Goal: Download file/media

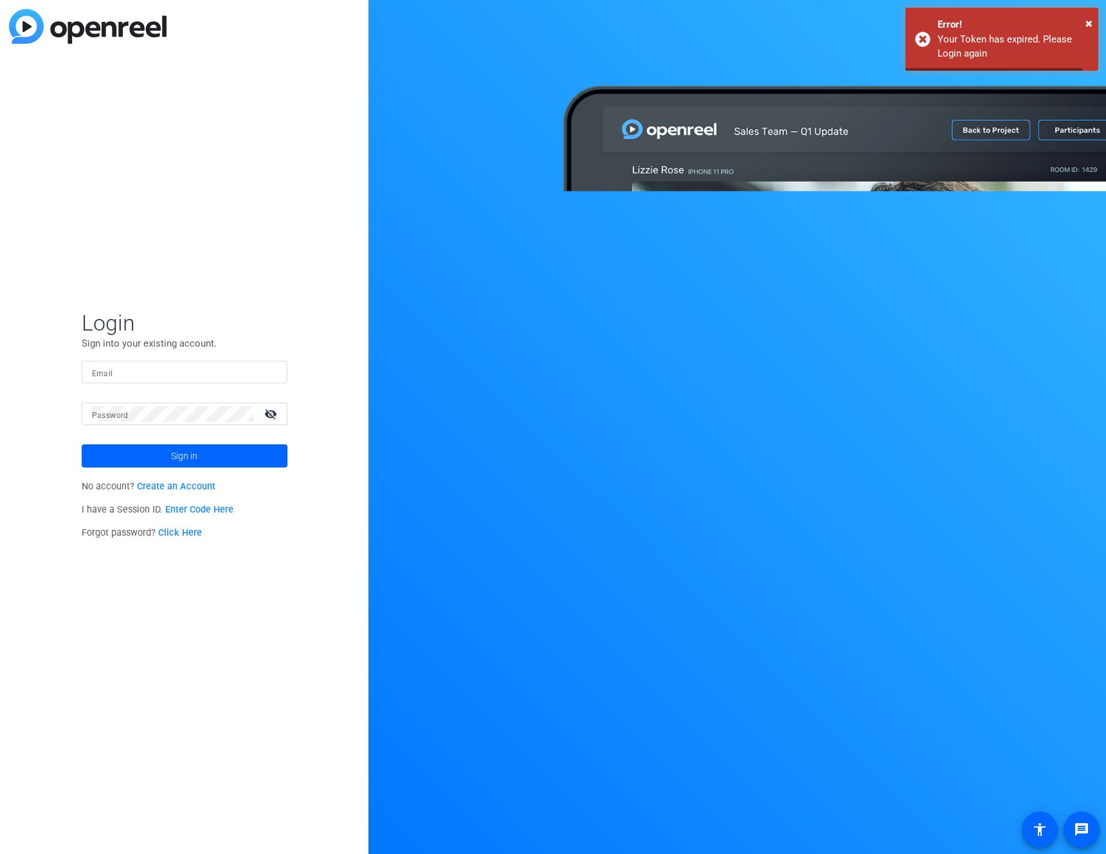
type input "[PERSON_NAME][EMAIL_ADDRESS][DOMAIN_NAME]"
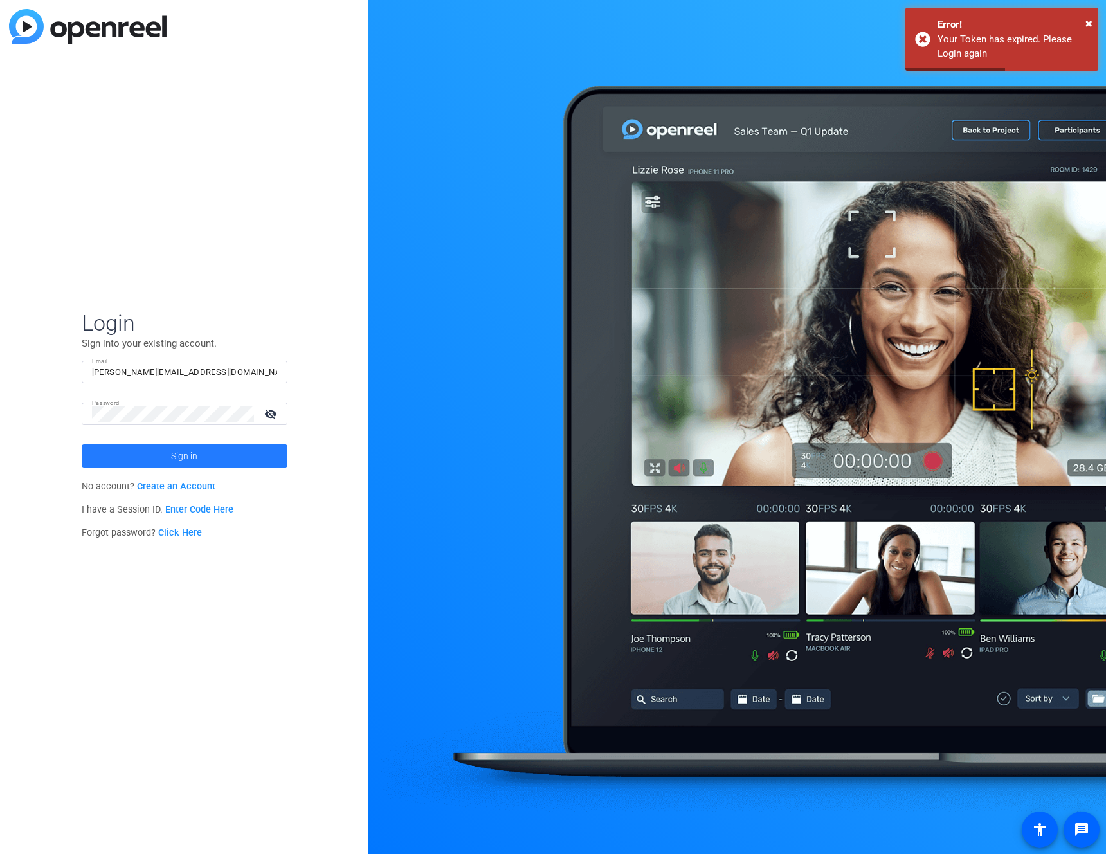
click at [143, 455] on span at bounding box center [185, 456] width 206 height 31
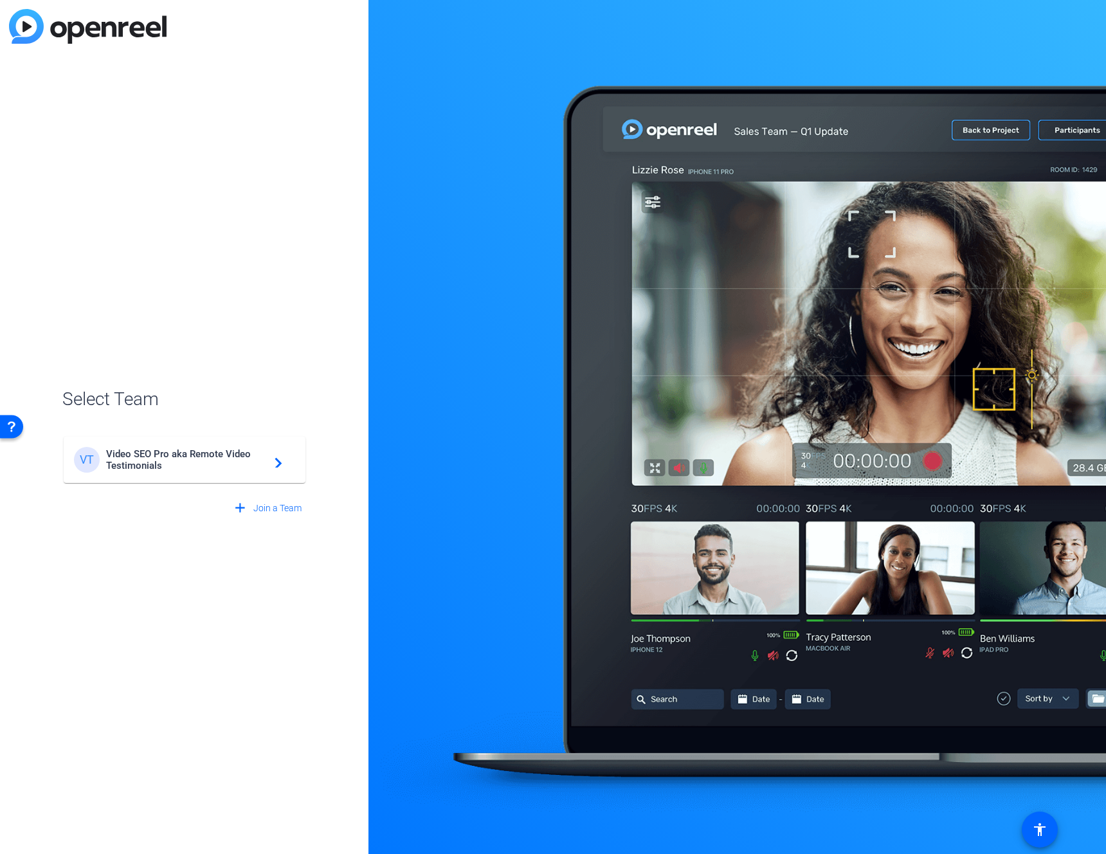
click at [161, 465] on span "Video SEO Pro aka Remote Video Testimonials" at bounding box center [186, 459] width 161 height 23
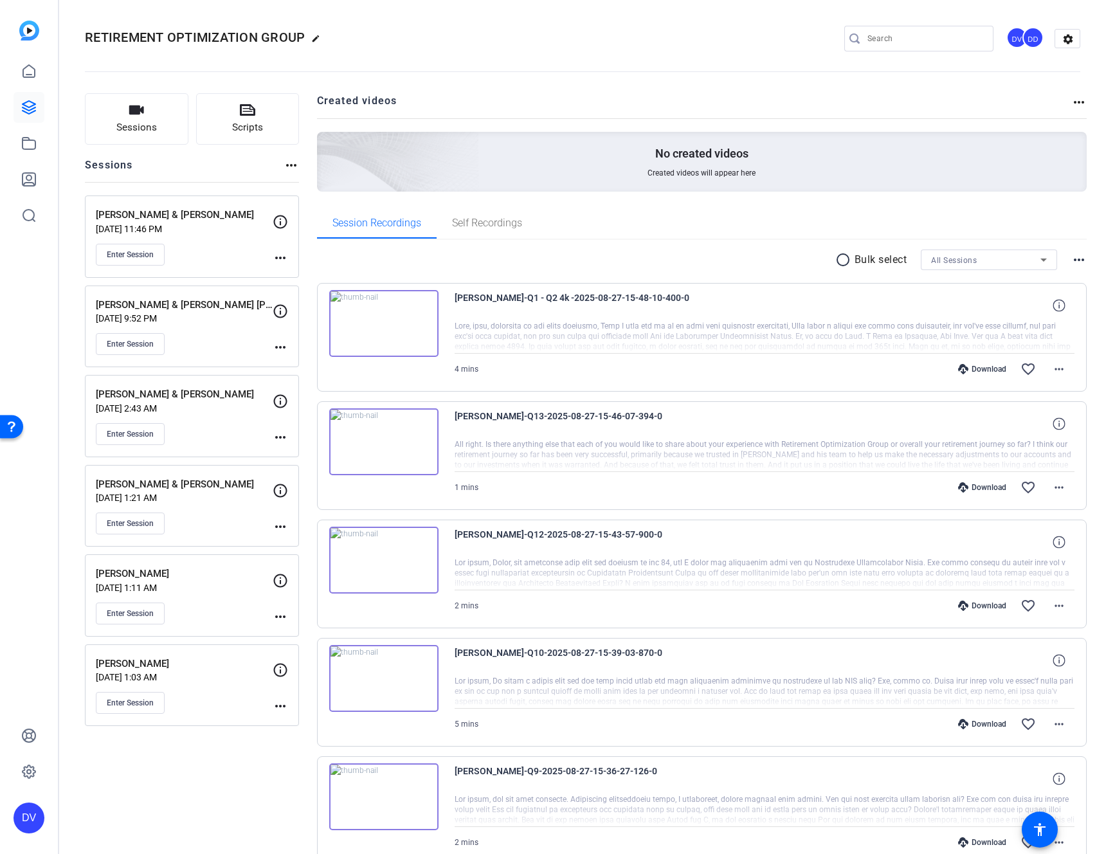
click at [214, 260] on div "Enter Session" at bounding box center [184, 255] width 177 height 22
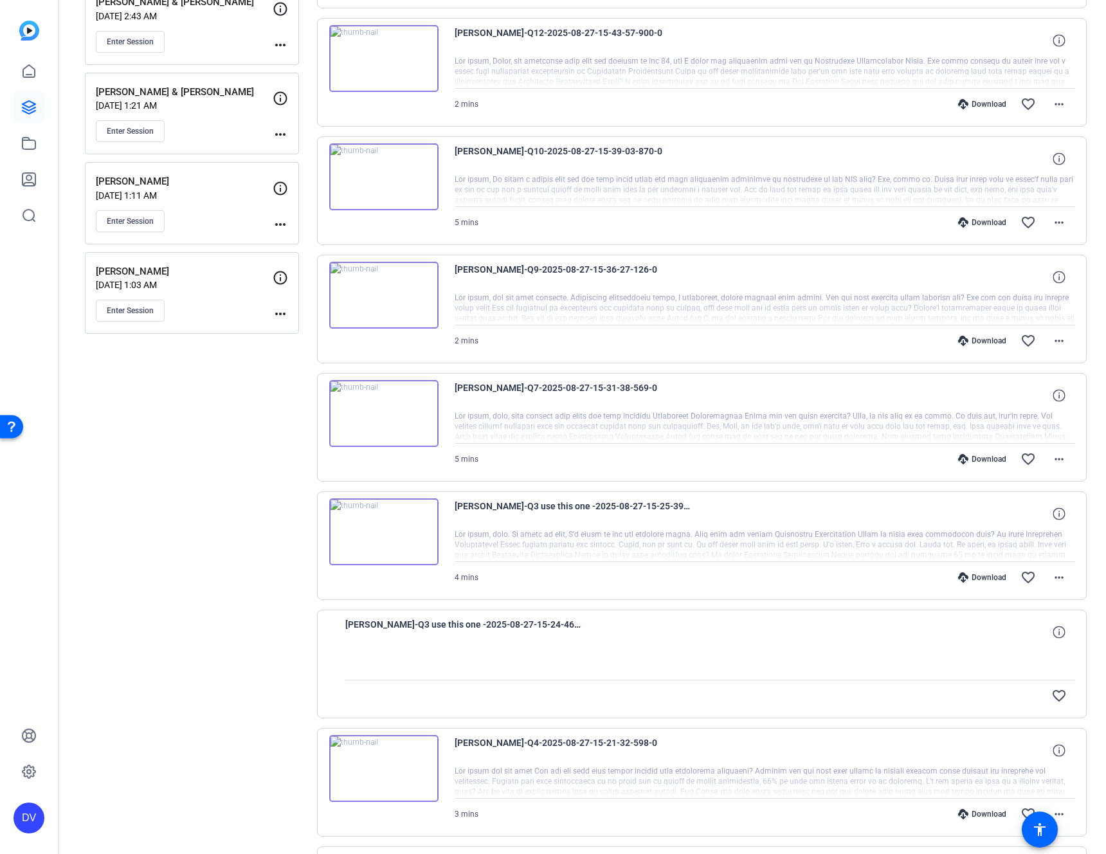
scroll to position [574, 0]
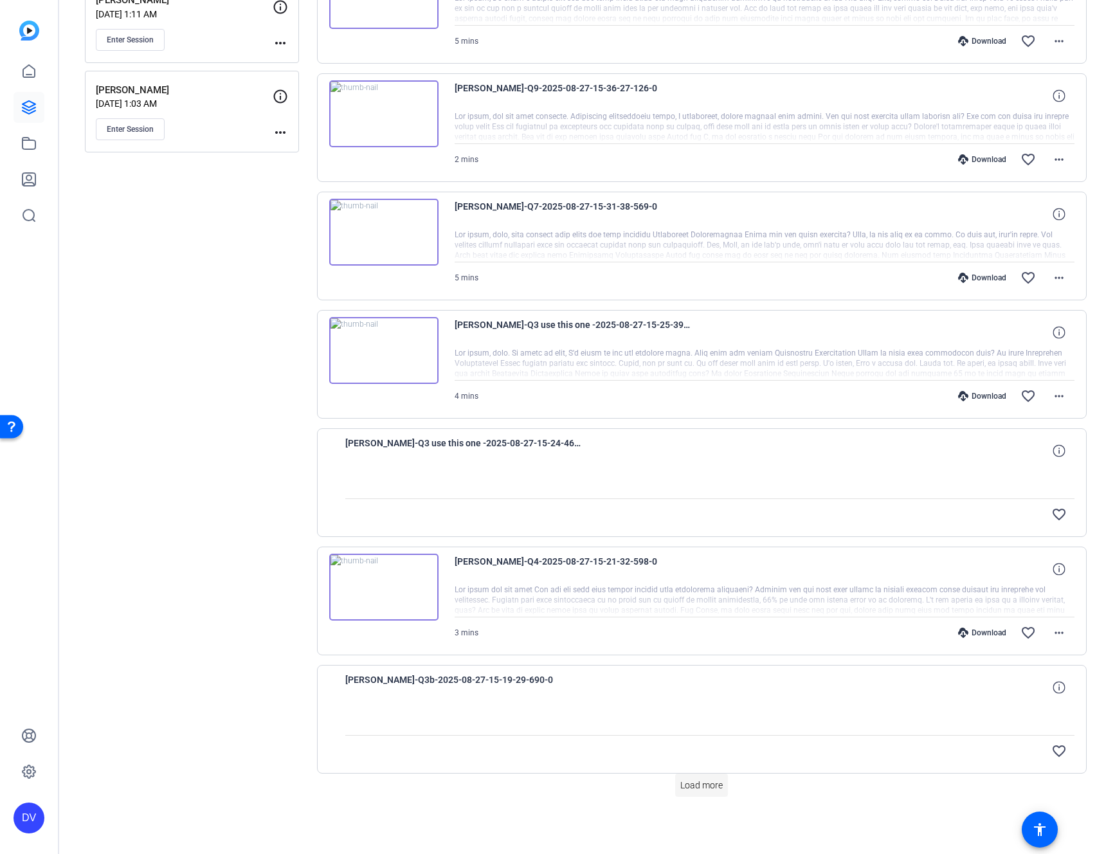
click at [691, 777] on span at bounding box center [701, 785] width 53 height 31
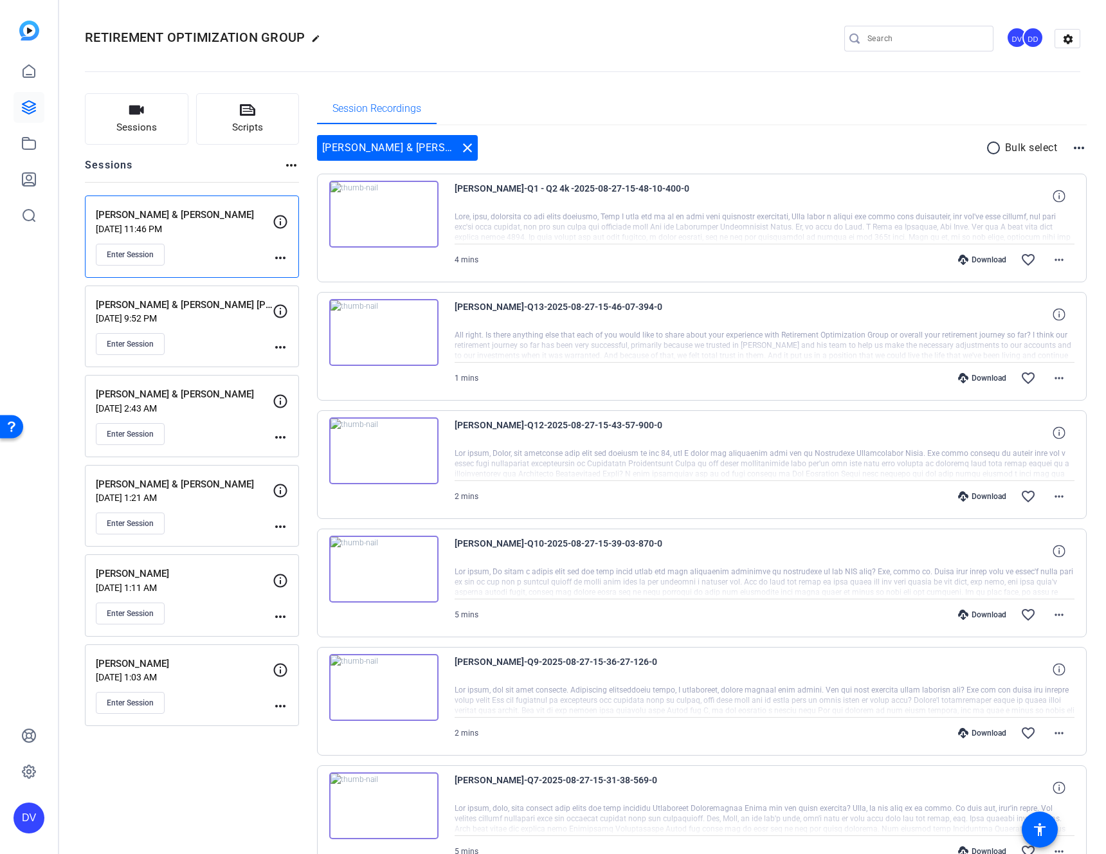
scroll to position [7, 0]
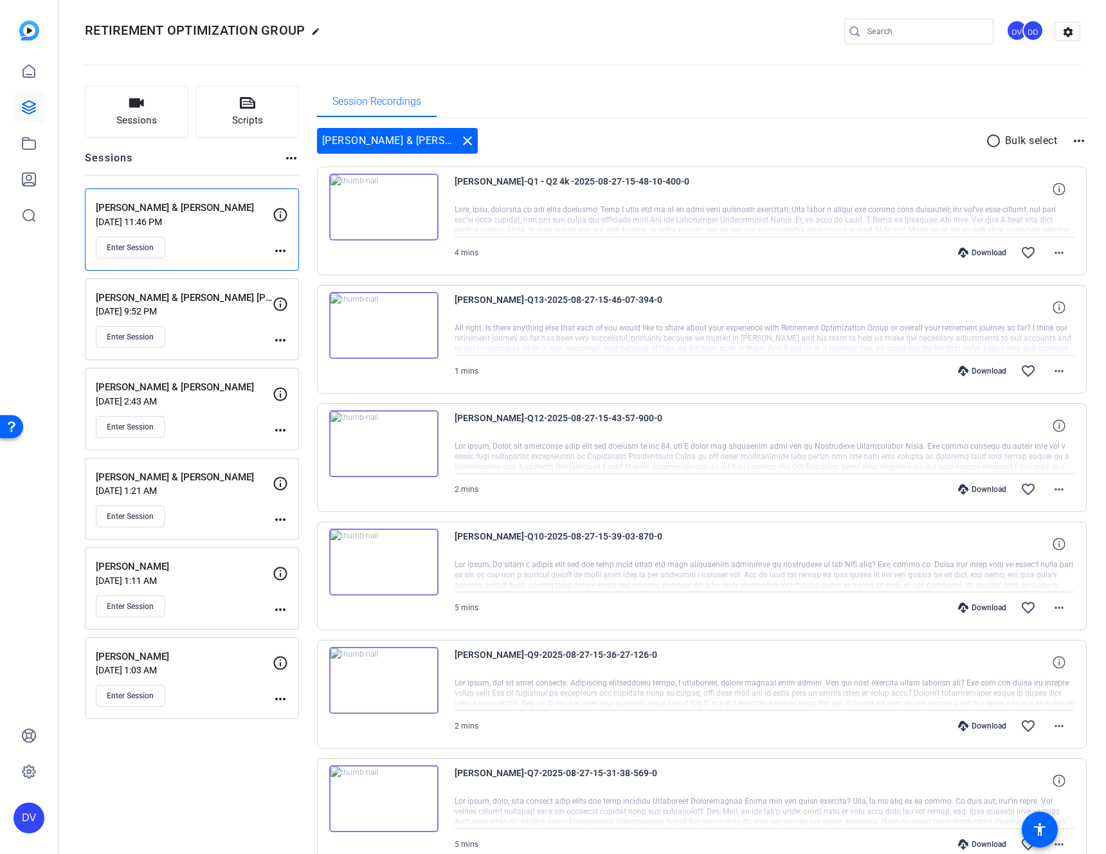
click at [987, 141] on mat-icon "radio_button_unchecked" at bounding box center [995, 140] width 19 height 15
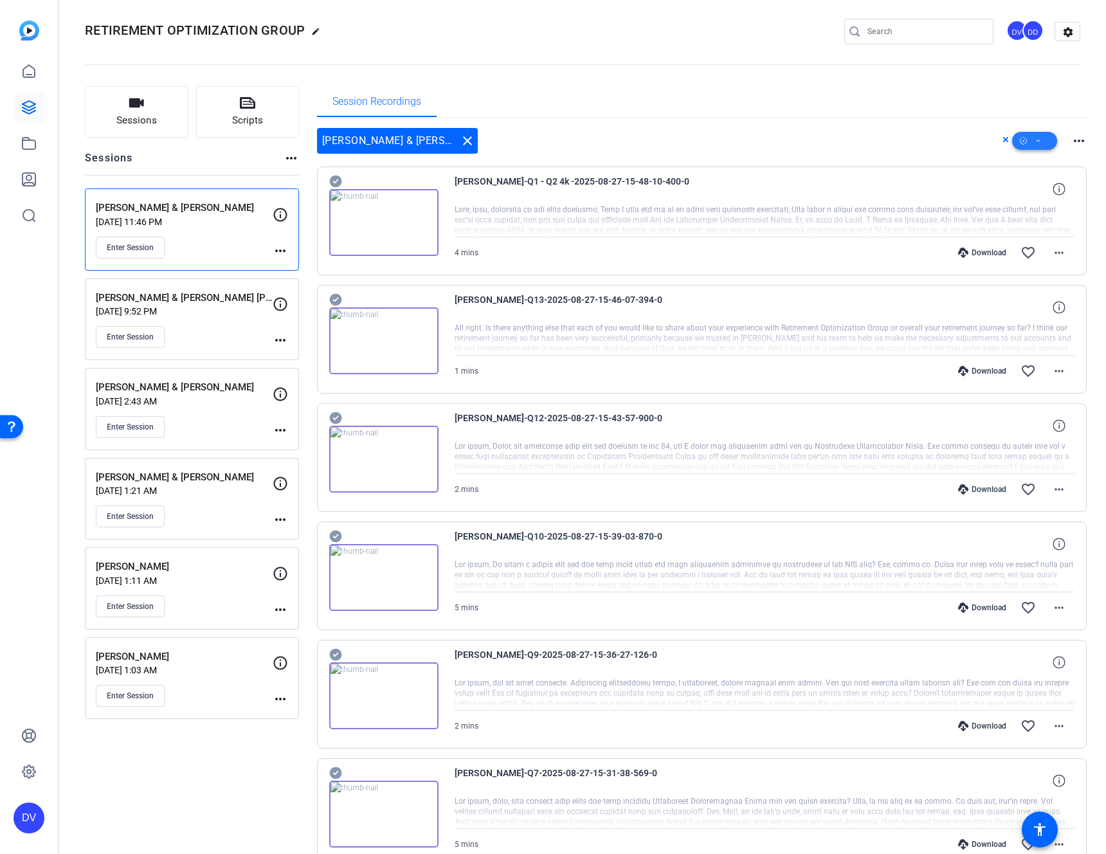
click at [1027, 139] on span at bounding box center [1034, 140] width 45 height 31
click at [1033, 166] on span "Select All" at bounding box center [1049, 161] width 68 height 15
click at [1027, 194] on span "Download Original" at bounding box center [1049, 193] width 68 height 15
click at [26, 81] on link at bounding box center [29, 71] width 31 height 31
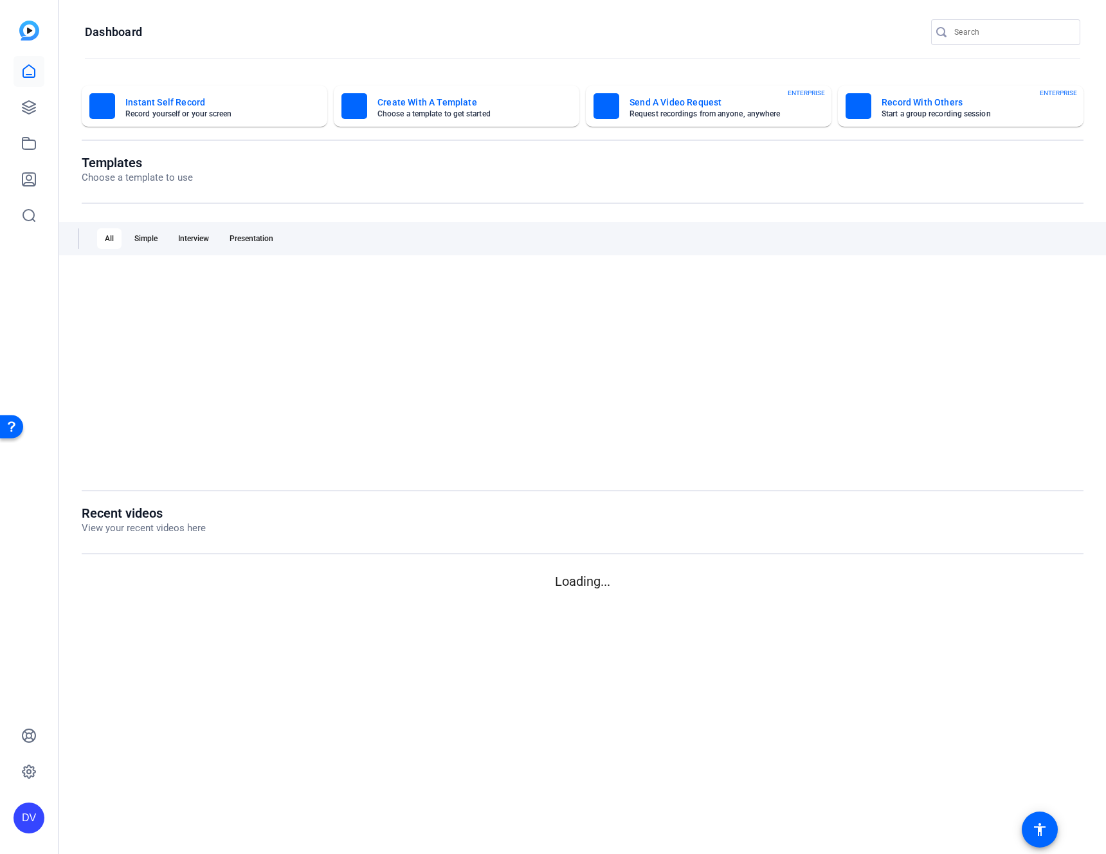
scroll to position [0, 0]
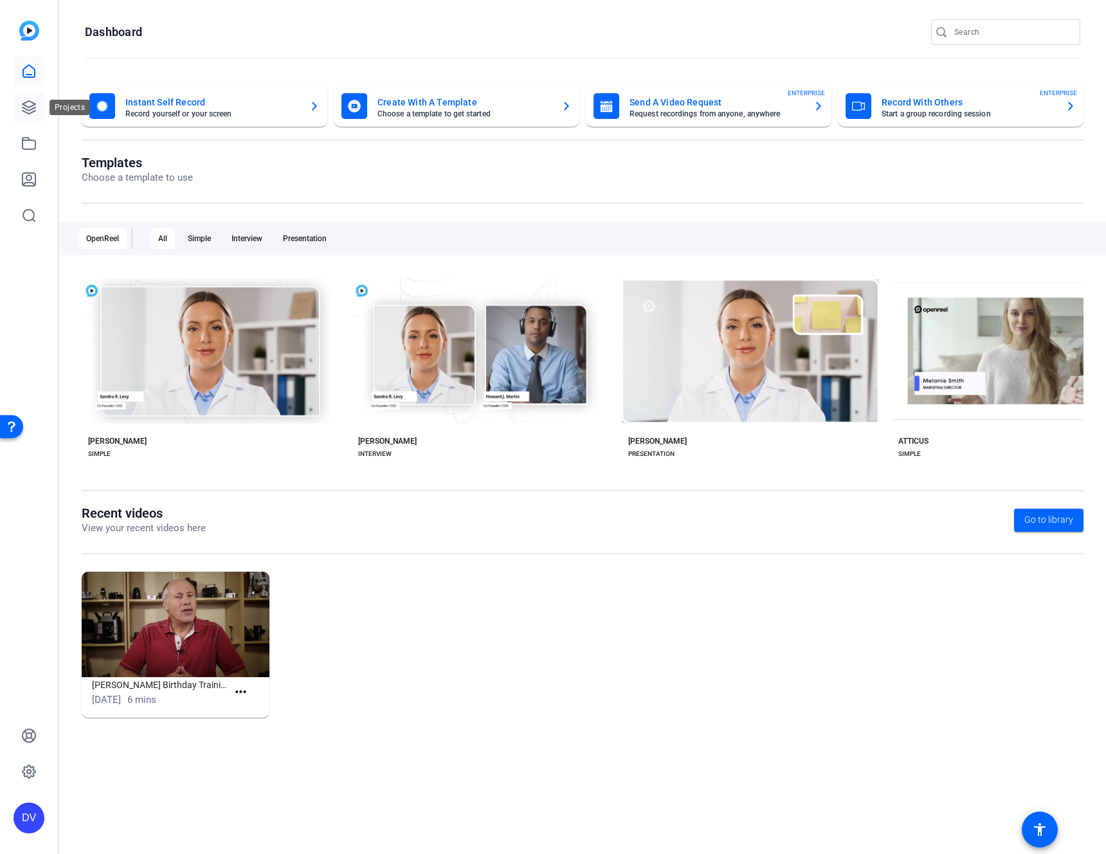
click at [26, 100] on icon at bounding box center [28, 107] width 15 height 15
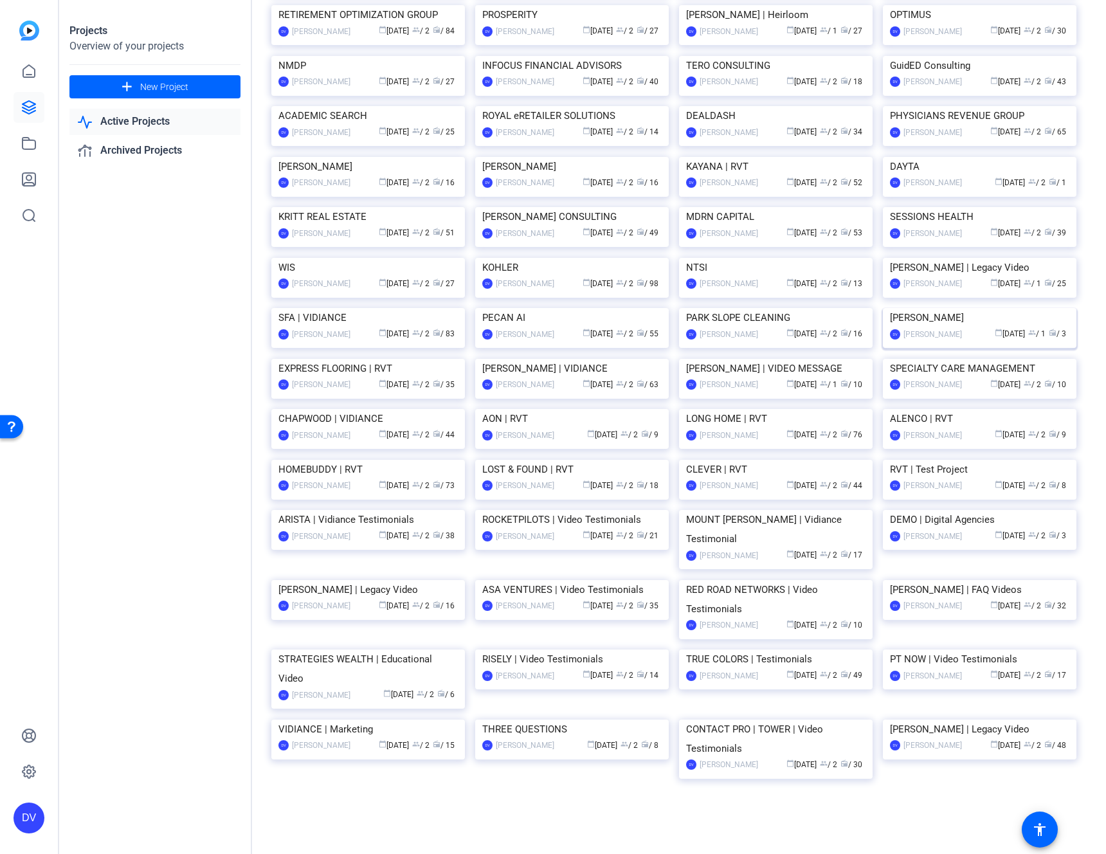
scroll to position [1493, 0]
click at [399, 409] on img at bounding box center [368, 409] width 194 height 0
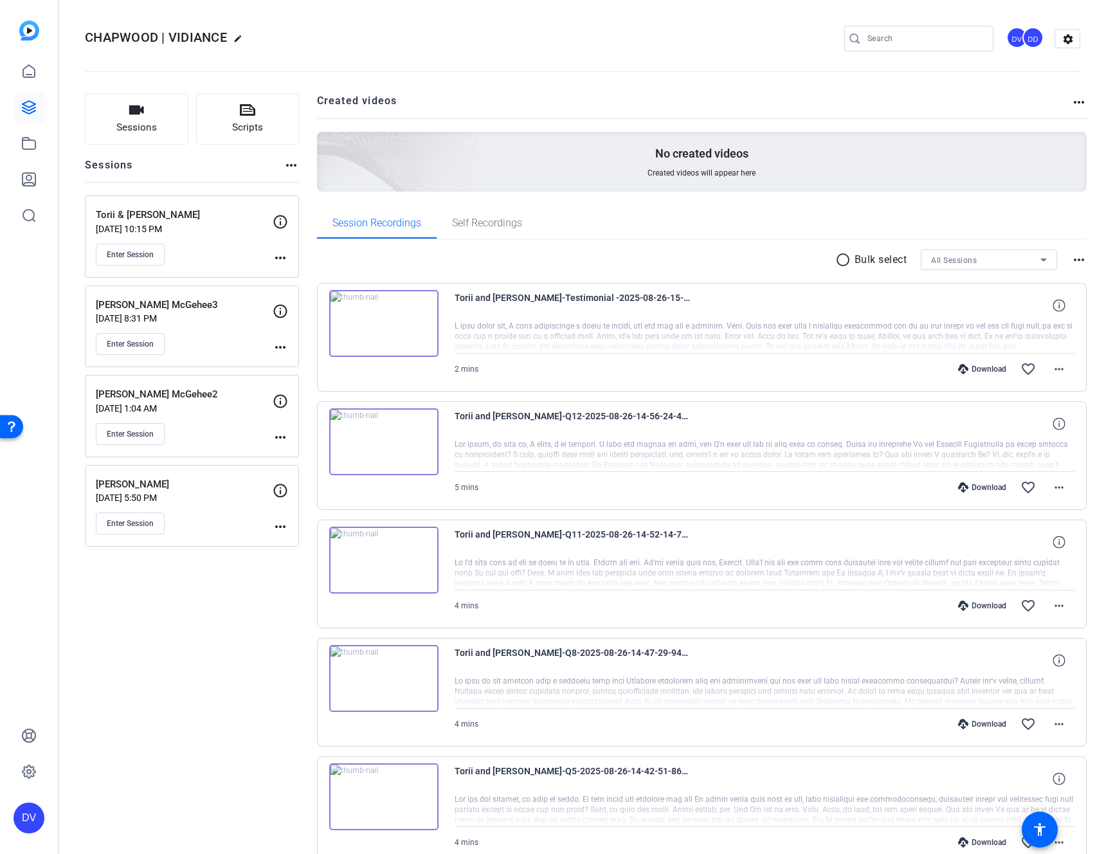
click at [215, 225] on p "Aug 14, 2025 @ 10:15 PM" at bounding box center [184, 229] width 177 height 10
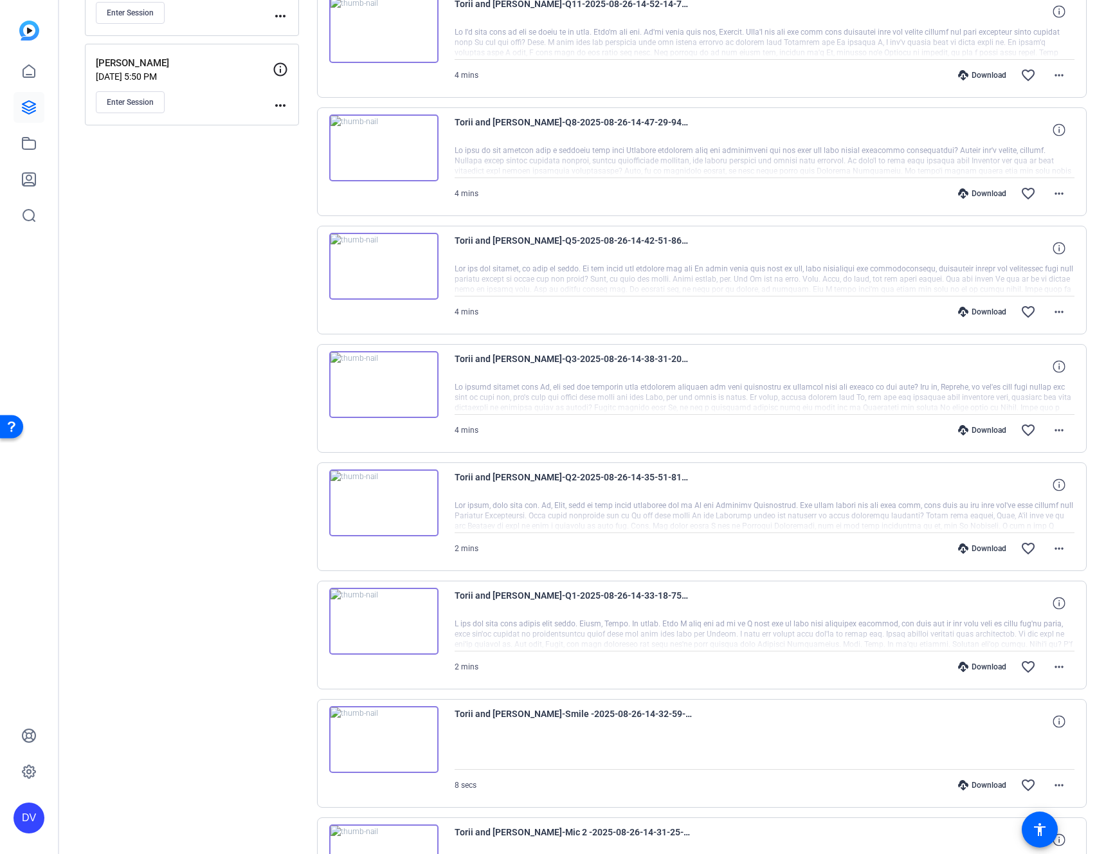
scroll to position [574, 0]
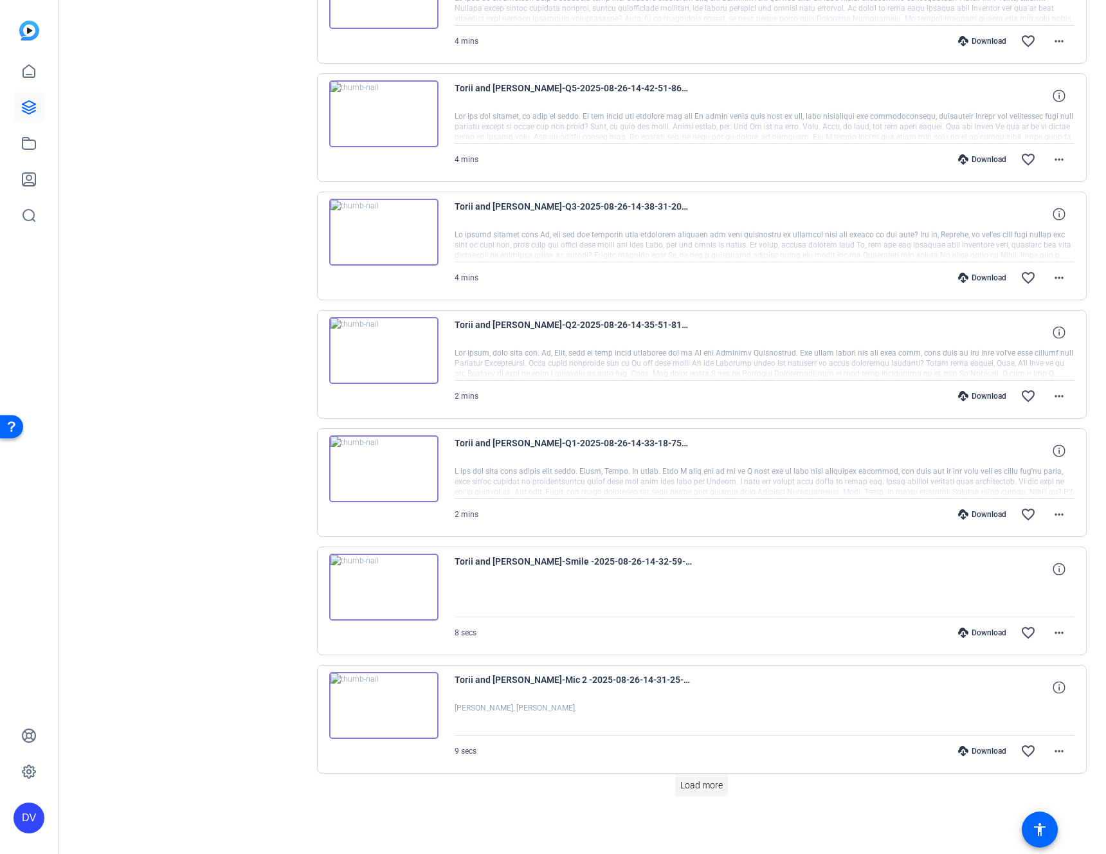
click at [703, 789] on span "Load more" at bounding box center [701, 786] width 42 height 14
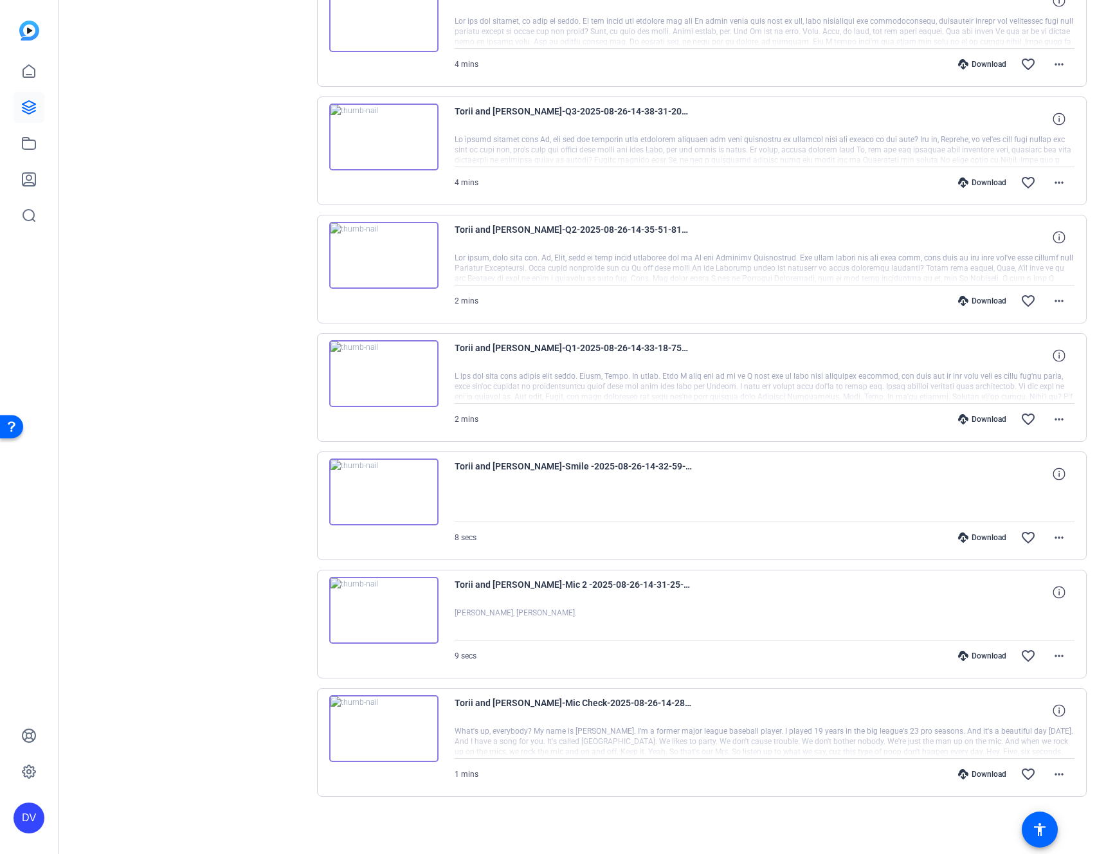
scroll to position [0, 0]
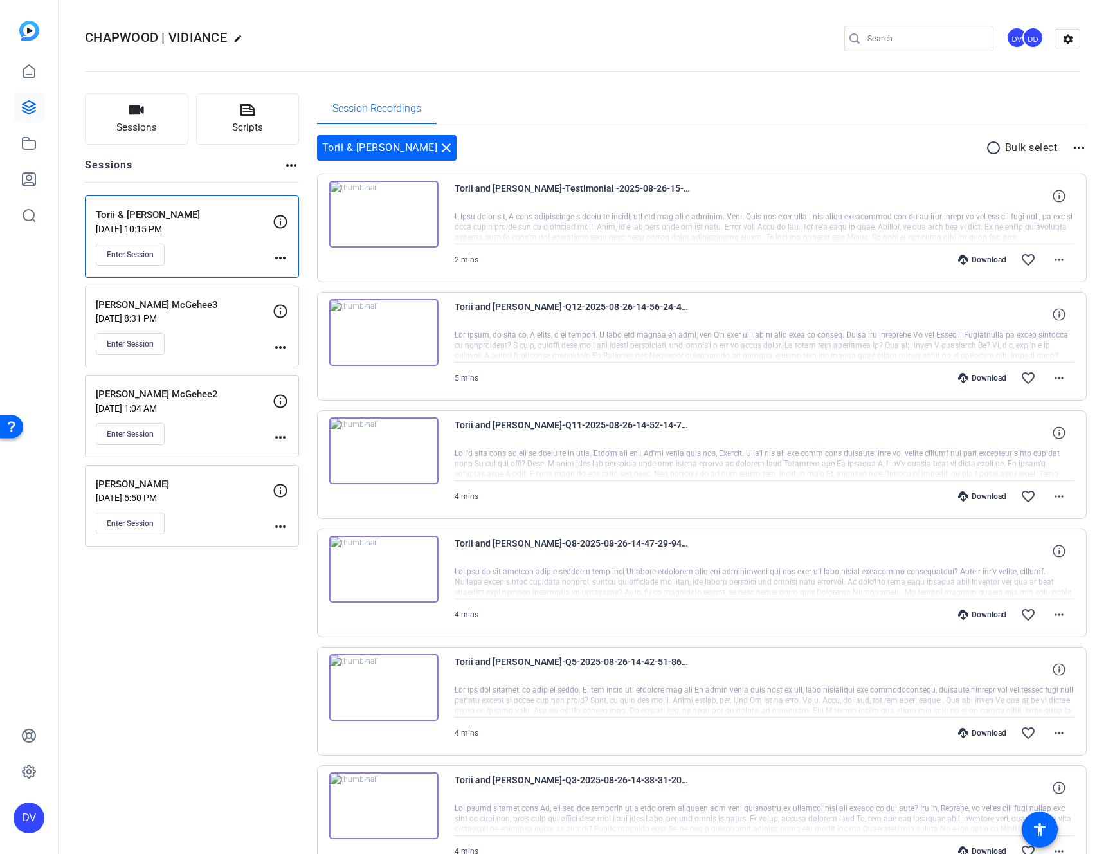
click at [992, 135] on div "Torii & Katrina Hunter close radio_button_unchecked Bulk select more_horiz" at bounding box center [702, 148] width 770 height 26
click at [986, 144] on mat-icon "radio_button_unchecked" at bounding box center [995, 147] width 19 height 15
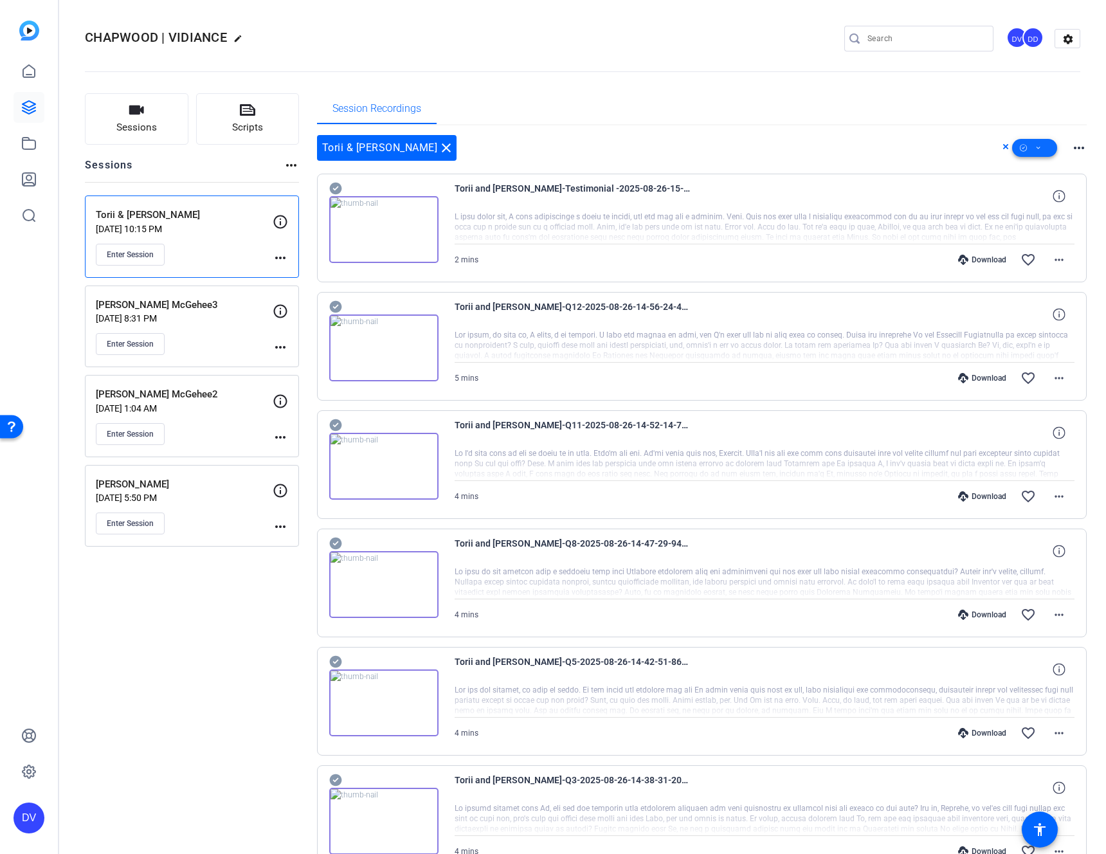
click at [1035, 152] on span at bounding box center [1034, 147] width 45 height 31
click at [1021, 167] on span "Select All" at bounding box center [1049, 168] width 68 height 15
click at [887, 142] on div at bounding box center [553, 427] width 1106 height 854
click at [1026, 147] on span at bounding box center [1034, 147] width 45 height 31
click at [830, 119] on div at bounding box center [553, 427] width 1106 height 854
